Goal: Book appointment/travel/reservation

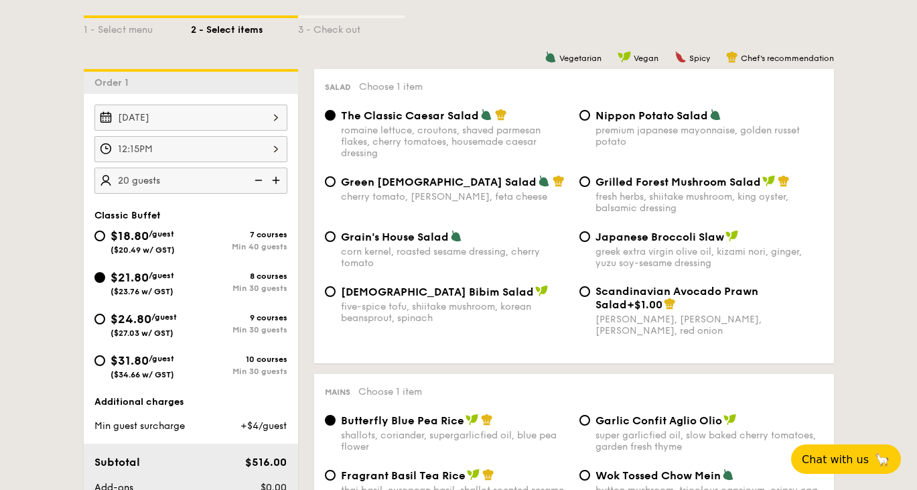
scroll to position [149, 0]
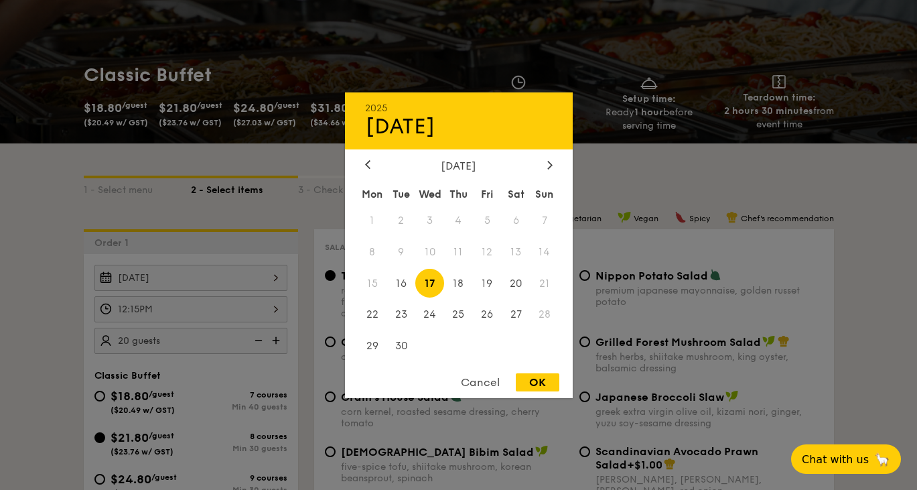
click at [240, 275] on div "Sep 17, 2025 2025 Sep 17 September 2025 Mon Tue Wed Thu Fri Sat Sun 1 2 3 4 5 6…" at bounding box center [190, 278] width 193 height 26
click at [493, 383] on div "Cancel" at bounding box center [480, 382] width 66 height 18
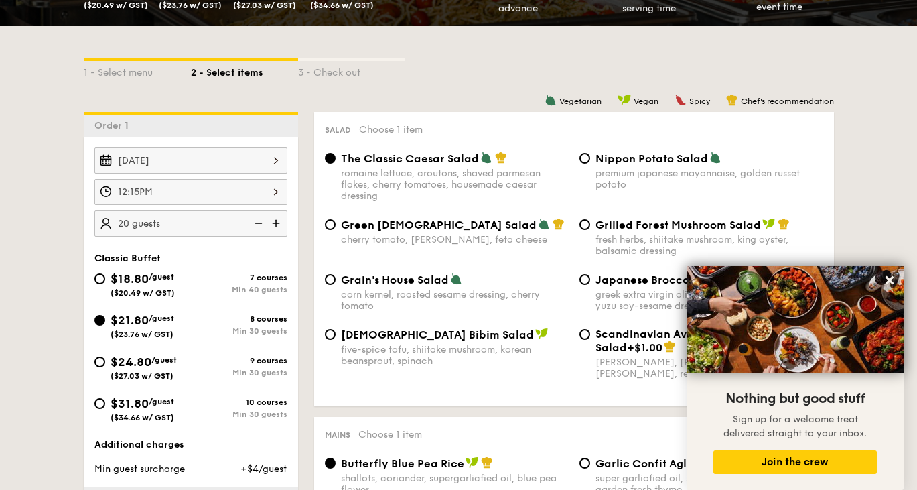
scroll to position [271, 0]
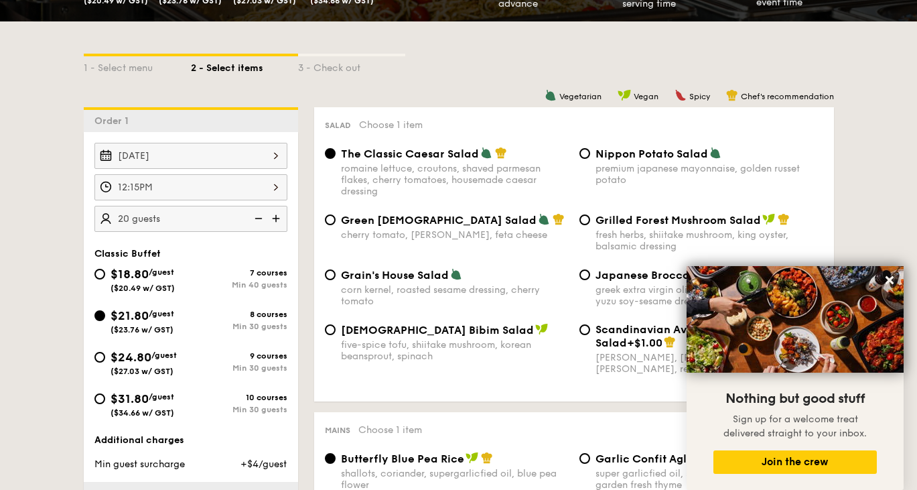
click at [225, 155] on div "[DATE]" at bounding box center [190, 156] width 193 height 26
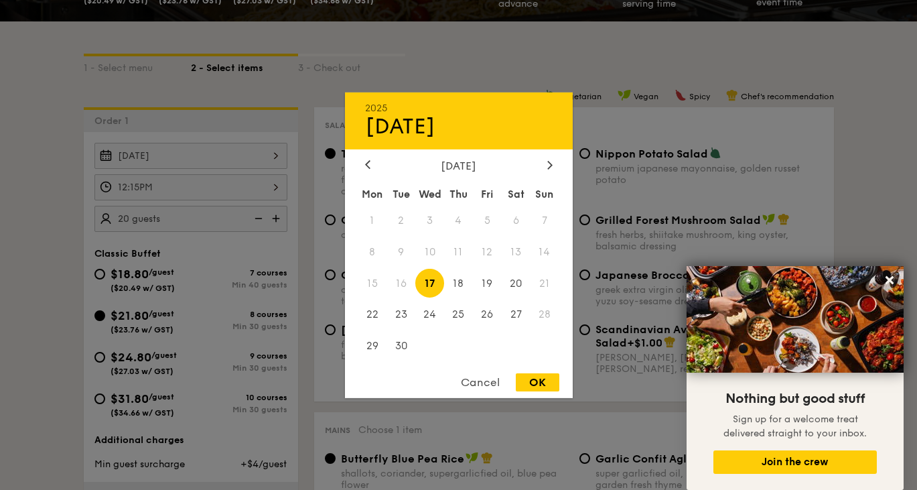
click at [550, 385] on div "OK" at bounding box center [538, 382] width 44 height 18
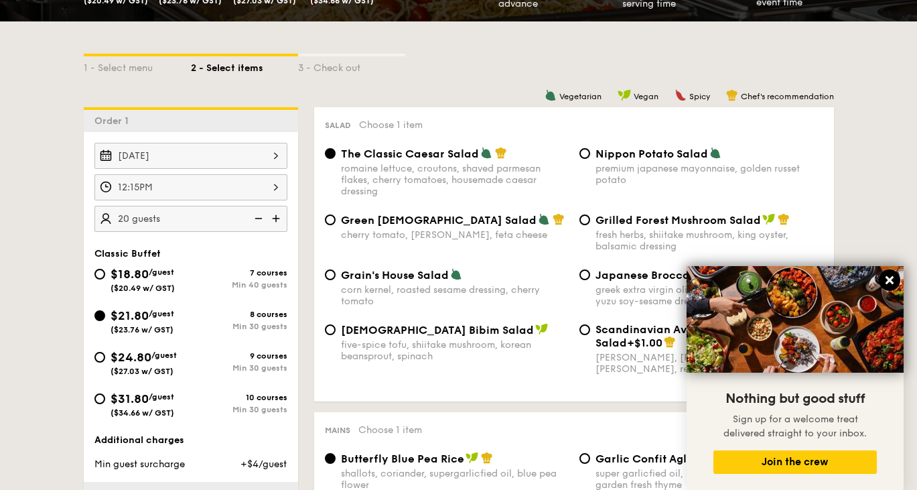
click at [887, 279] on icon at bounding box center [889, 280] width 8 height 8
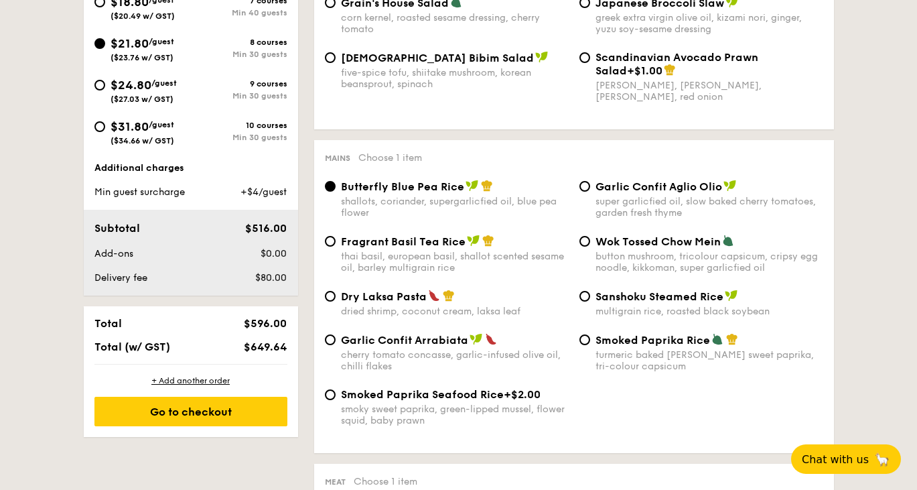
scroll to position [541, 0]
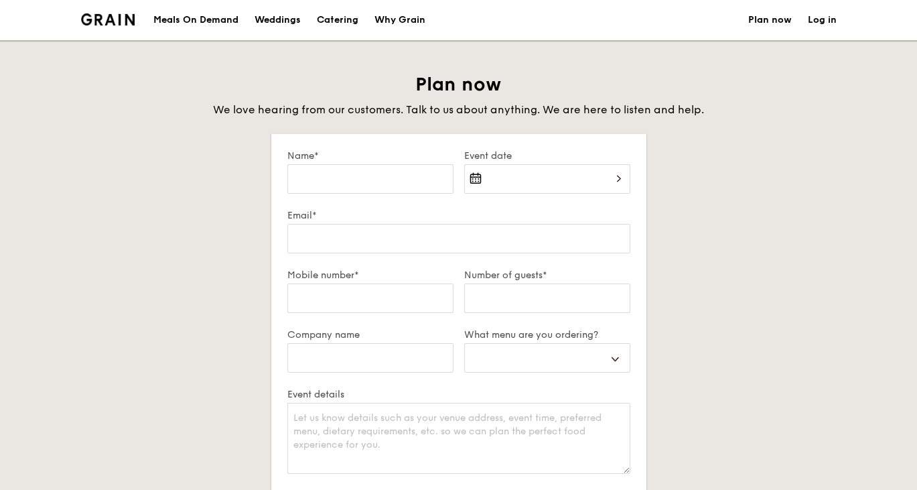
select select
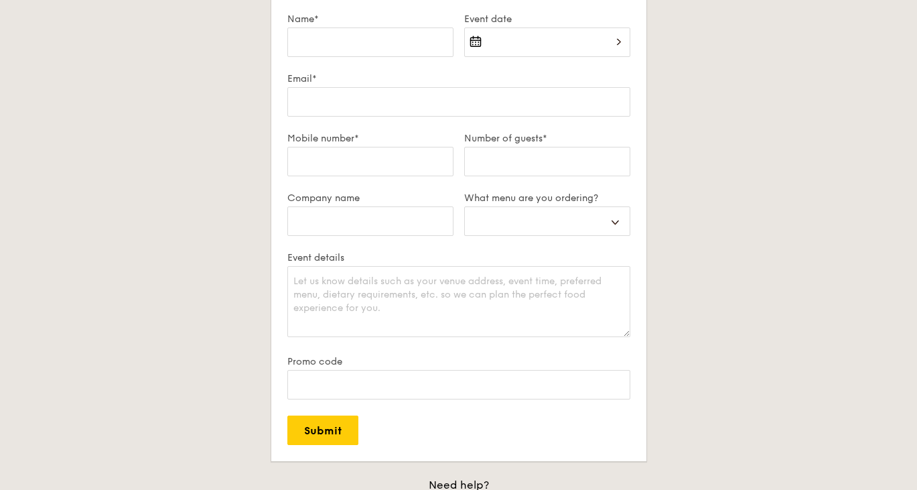
scroll to position [145, 0]
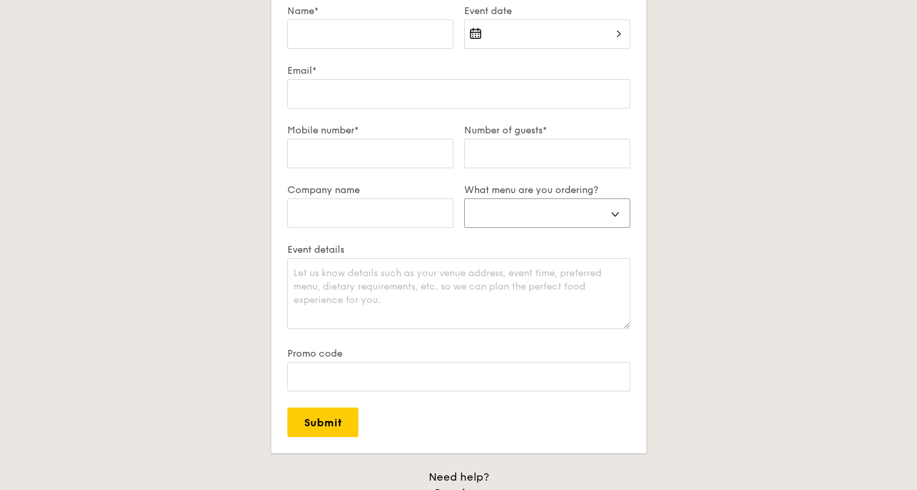
click at [527, 217] on select "Buffet Mini Buffet High Tea Canapés Meal Boxes Wedding" at bounding box center [547, 212] width 166 height 29
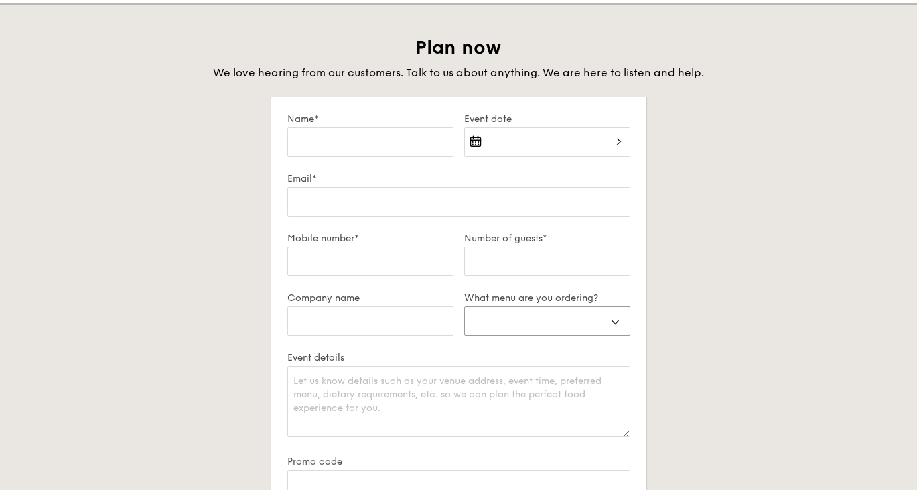
scroll to position [11, 0]
